Goal: Entertainment & Leisure: Consume media (video, audio)

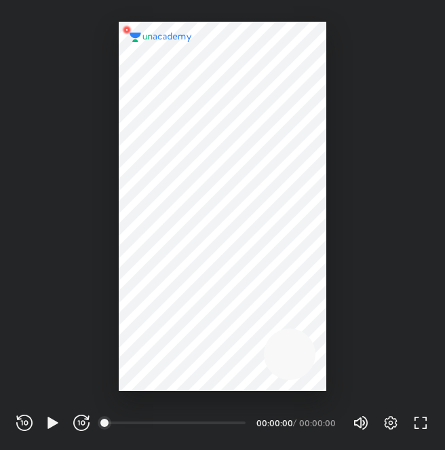
scroll to position [450, 445]
click at [43, 422] on div "REWIND (J) PLAY (K) FORWARD (L)" at bounding box center [52, 423] width 73 height 16
click at [48, 422] on icon "button" at bounding box center [53, 423] width 10 height 12
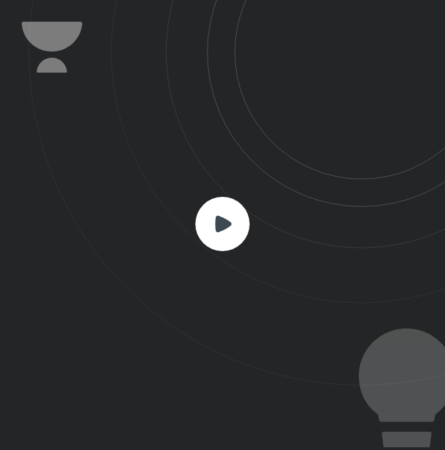
click at [231, 217] on rect at bounding box center [223, 224] width 54 height 54
click at [227, 221] on icon at bounding box center [223, 223] width 16 height 16
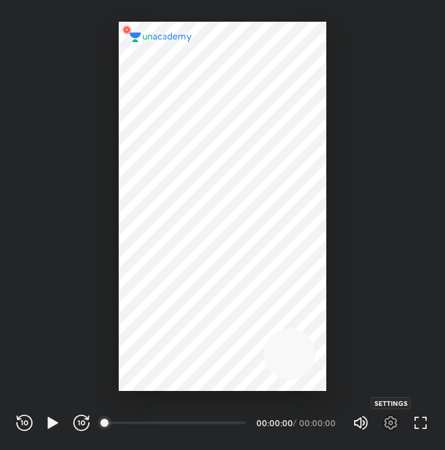
click at [390, 418] on icon "button" at bounding box center [391, 423] width 16 height 16
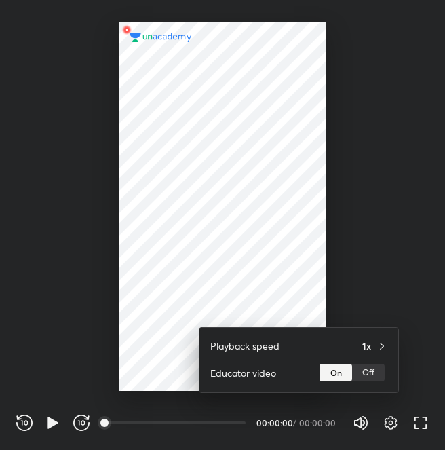
click at [390, 418] on div at bounding box center [222, 225] width 445 height 450
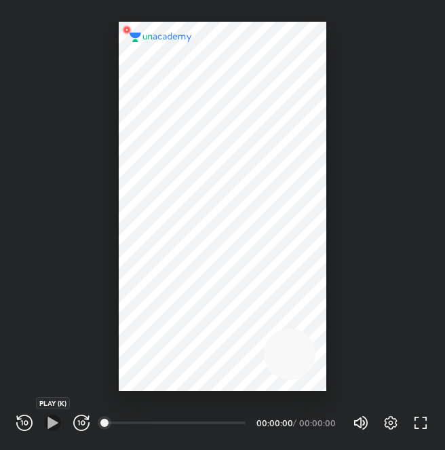
click at [50, 415] on icon "button" at bounding box center [53, 423] width 16 height 16
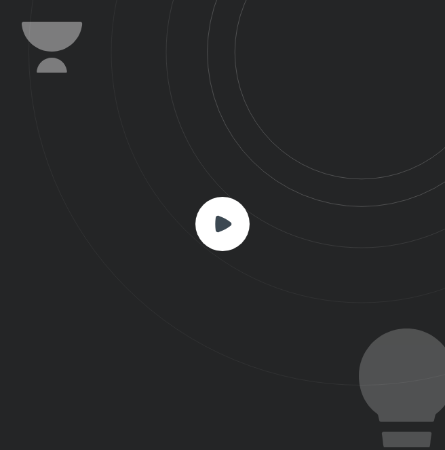
click at [219, 242] on rect at bounding box center [223, 224] width 54 height 54
click at [223, 214] on rect at bounding box center [223, 224] width 54 height 54
